Goal: Task Accomplishment & Management: Use online tool/utility

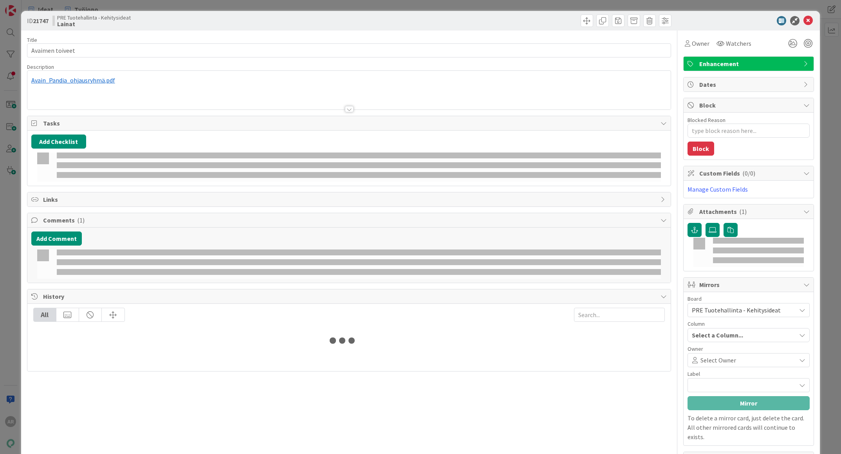
click at [3, 209] on div "ID 21747 PRE Tuotehallinta - Kehitysideat Lainat Title 15 / 128 Avaimen toiveet…" at bounding box center [420, 227] width 841 height 454
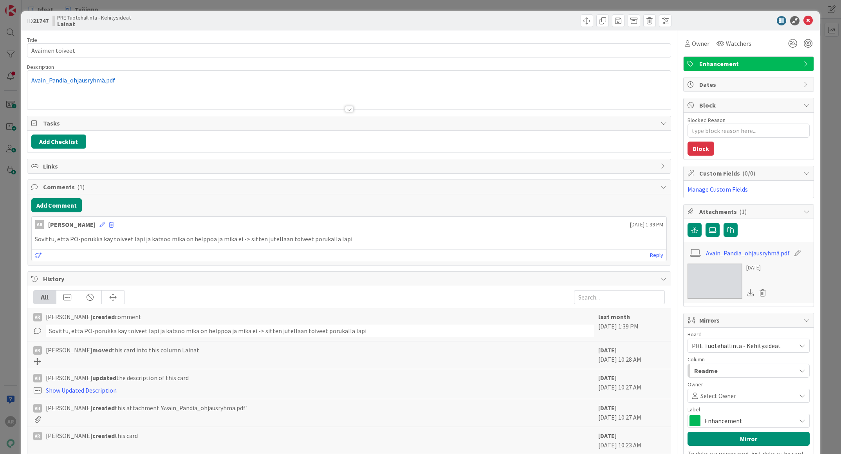
click at [5, 209] on div "ID 21747 PRE Tuotehallinta - Kehitysideat Lainat Title 15 / 128 Avaimen toiveet…" at bounding box center [420, 227] width 841 height 454
click at [7, 246] on div "ID 21747 PRE Tuotehallinta - Kehitysideat Lainat Title 15 / 128 Avaimen toiveet…" at bounding box center [420, 227] width 841 height 454
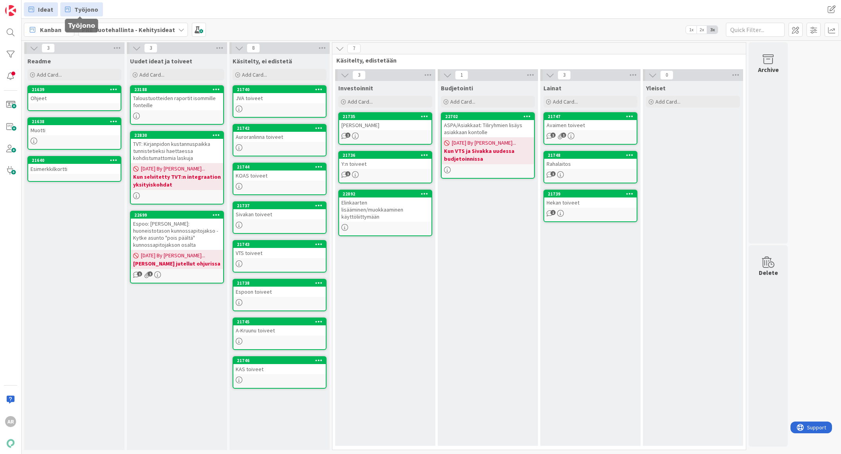
click at [87, 7] on span "Työjono" at bounding box center [86, 9] width 24 height 9
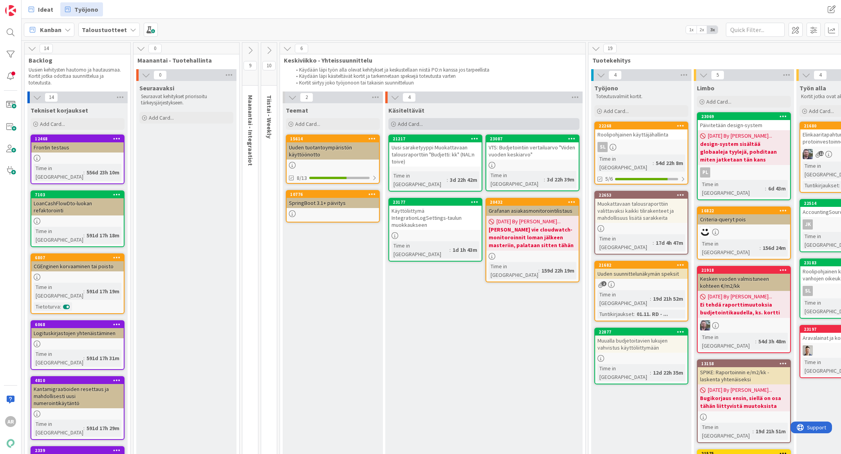
click at [424, 123] on div "Add Card..." at bounding box center [483, 124] width 191 height 12
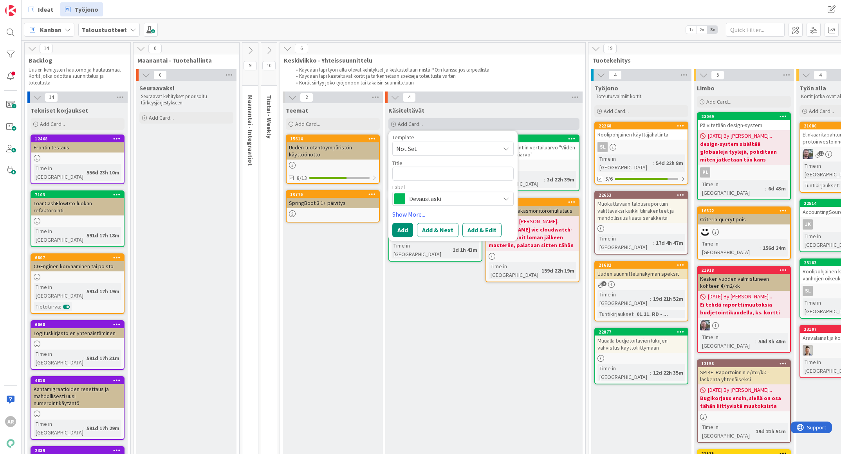
type textarea "x"
type textarea "La"
type textarea "x"
type textarea "Las"
type textarea "x"
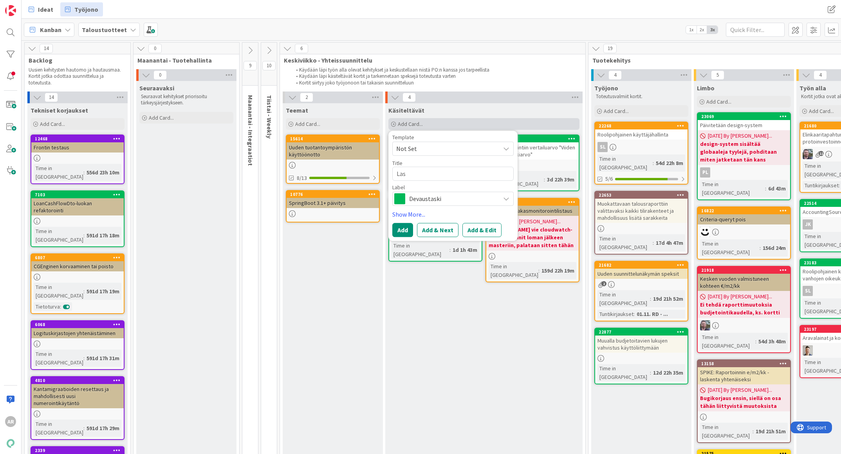
type textarea "Lasl"
type textarea "x"
type textarea "Las"
type textarea "x"
type textarea "Lask"
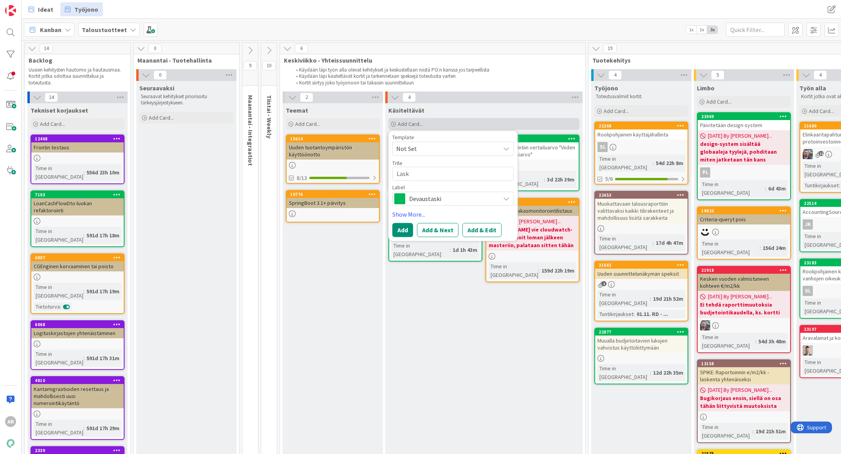
type textarea "x"
type textarea "Laskut"
type textarea "x"
type textarea "Laskutu"
type textarea "x"
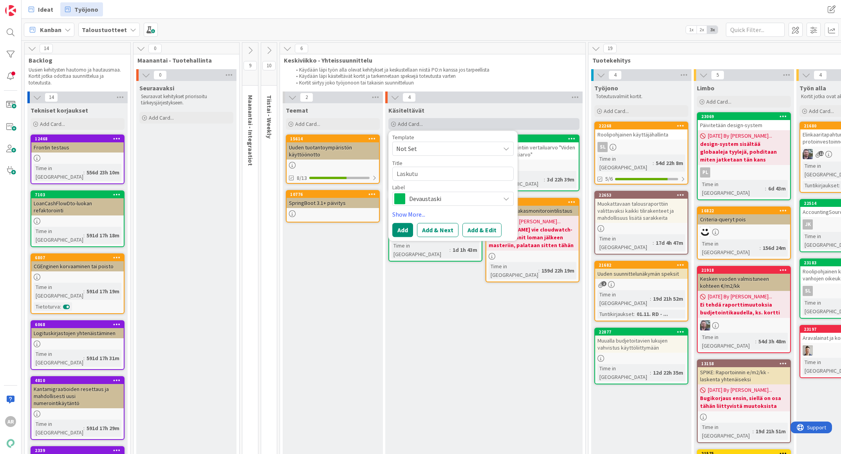
type textarea "Laskutus"
type textarea "x"
type textarea "Laskutuso"
type textarea "x"
type textarea "Laskutusoh"
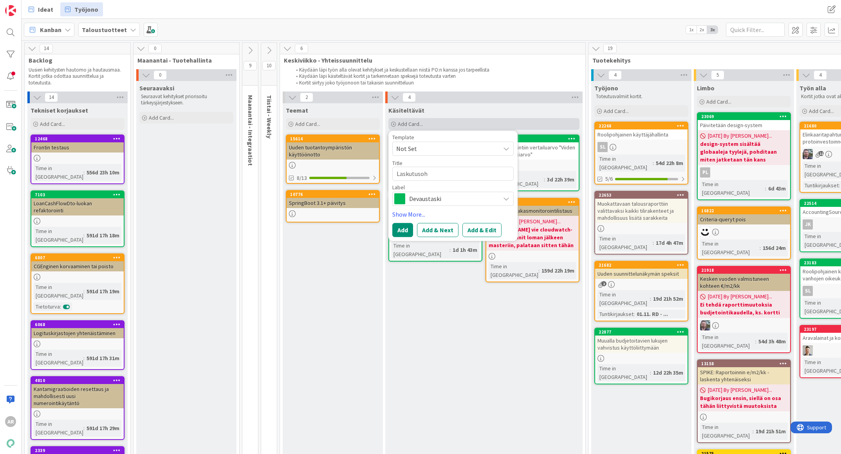
type textarea "x"
type textarea "Laskutusohj"
type textarea "x"
type textarea "Laskutusohje"
type textarea "x"
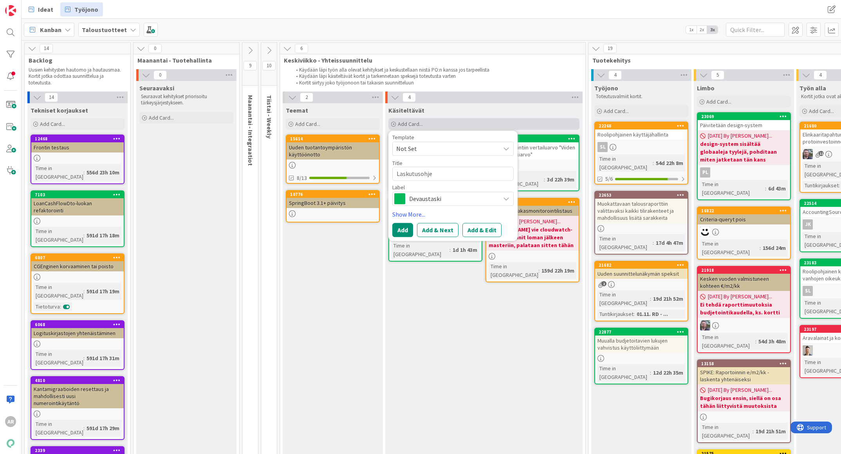
type textarea "Laskutusohje"
type textarea "x"
type textarea "Laskutusohjee"
type textarea "x"
type textarea "Laskutusohjeen"
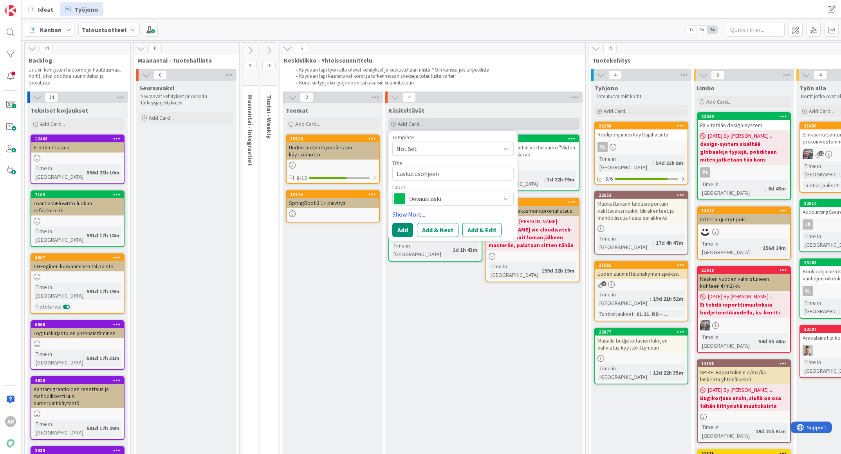
type textarea "x"
type textarea "Laskutusohjeen ko"
type textarea "x"
type textarea "Laskutusohjeen kon"
type textarea "x"
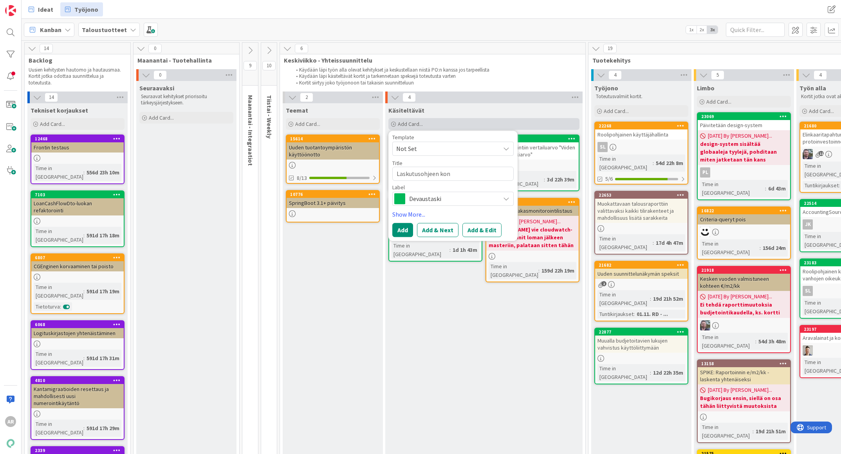
type textarea "Laskutusohjeen konf"
type textarea "x"
type textarea "Laskutusohjeen konff"
type textarea "x"
type textarea "Laskutusohjeen konffi"
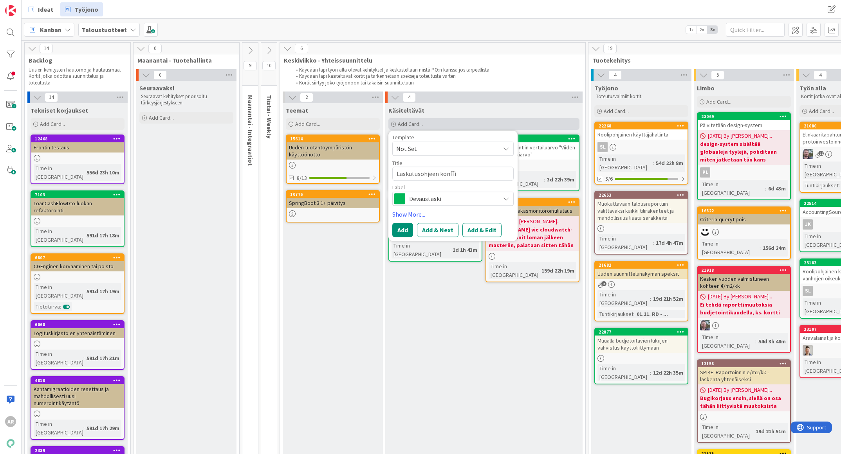
type textarea "x"
type textarea "Laskutusohjeen konffimi"
type textarea "x"
type textarea "Laskutusohjeen konffimin"
type textarea "x"
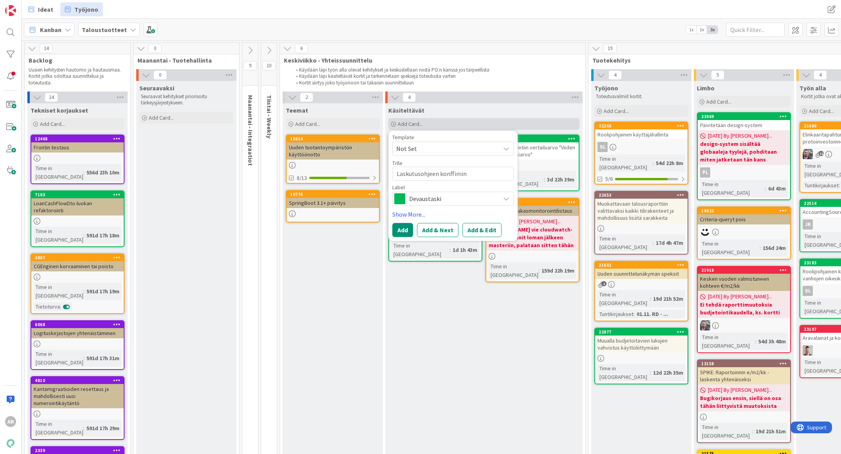
type textarea "Laskutusohjeen konffimine"
type textarea "x"
type textarea "Laskutusohjeen konffiminen"
type textarea "x"
type textarea "Laskutusohjeen konffiminen k"
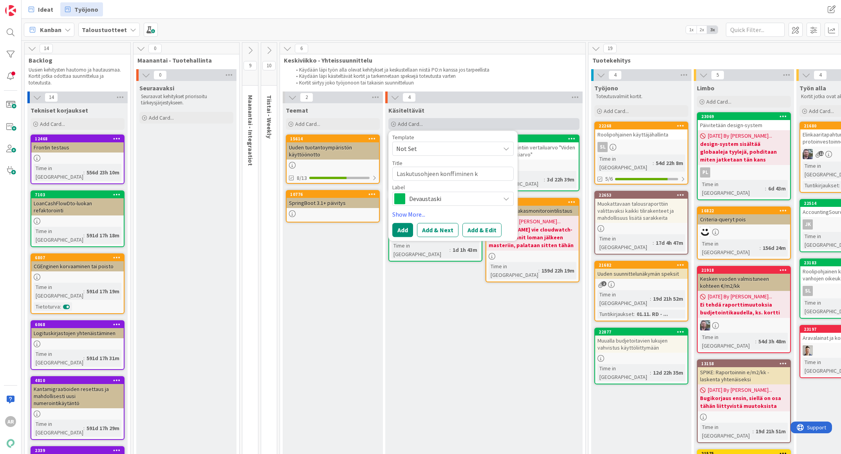
type textarea "x"
type textarea "Laskutusohjeen konffiminen kä"
type textarea "x"
type textarea "Laskutusohjeen konffiminen käl"
type textarea "x"
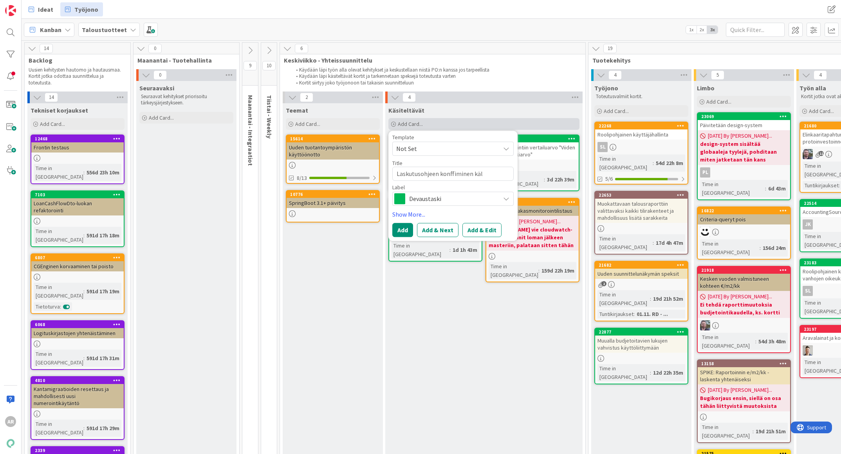
type textarea "Laskutusohjeen konffiminen käli"
type textarea "x"
type textarea "Laskutusohjeen konffiminen kälii"
type textarea "x"
type textarea "Laskutusohjeen konffiminen käliin"
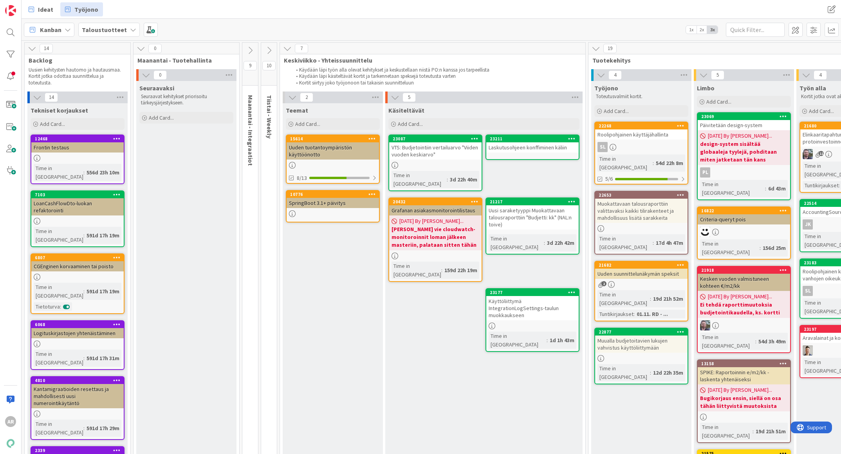
click at [515, 155] on link "23211 Laskutusohjeen konffiminen käliin" at bounding box center [532, 147] width 94 height 25
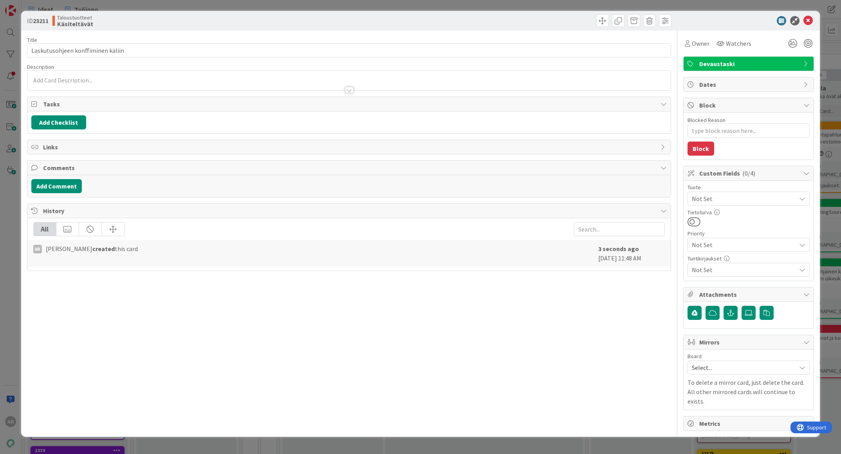
type textarea "x"
click at [154, 83] on div at bounding box center [348, 86] width 643 height 8
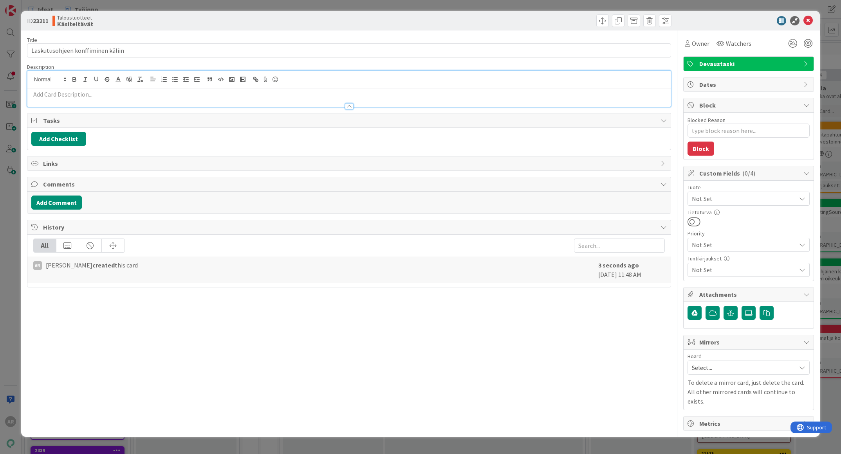
click at [145, 97] on p at bounding box center [349, 94] width 636 height 9
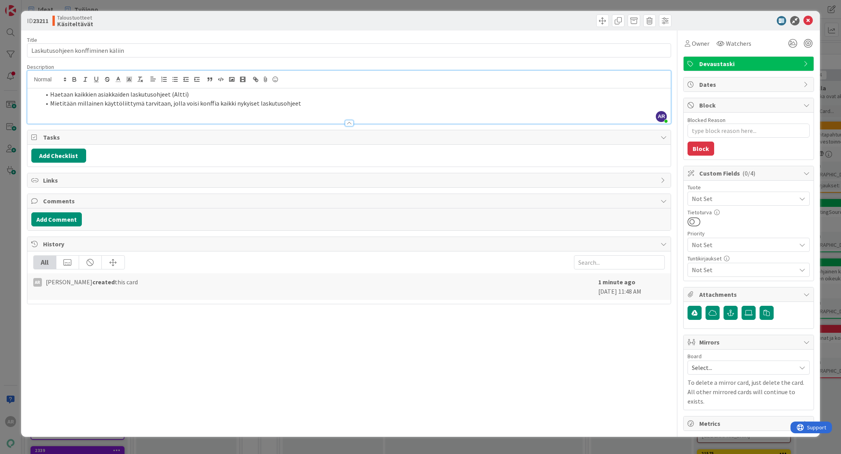
type textarea "x"
click at [11, 288] on div "ID 23211 Taloustuotteet Käsiteltävät Title 33 / 128 Laskutusohjeen konffiminen …" at bounding box center [420, 227] width 841 height 454
